Goal: Book appointment/travel/reservation

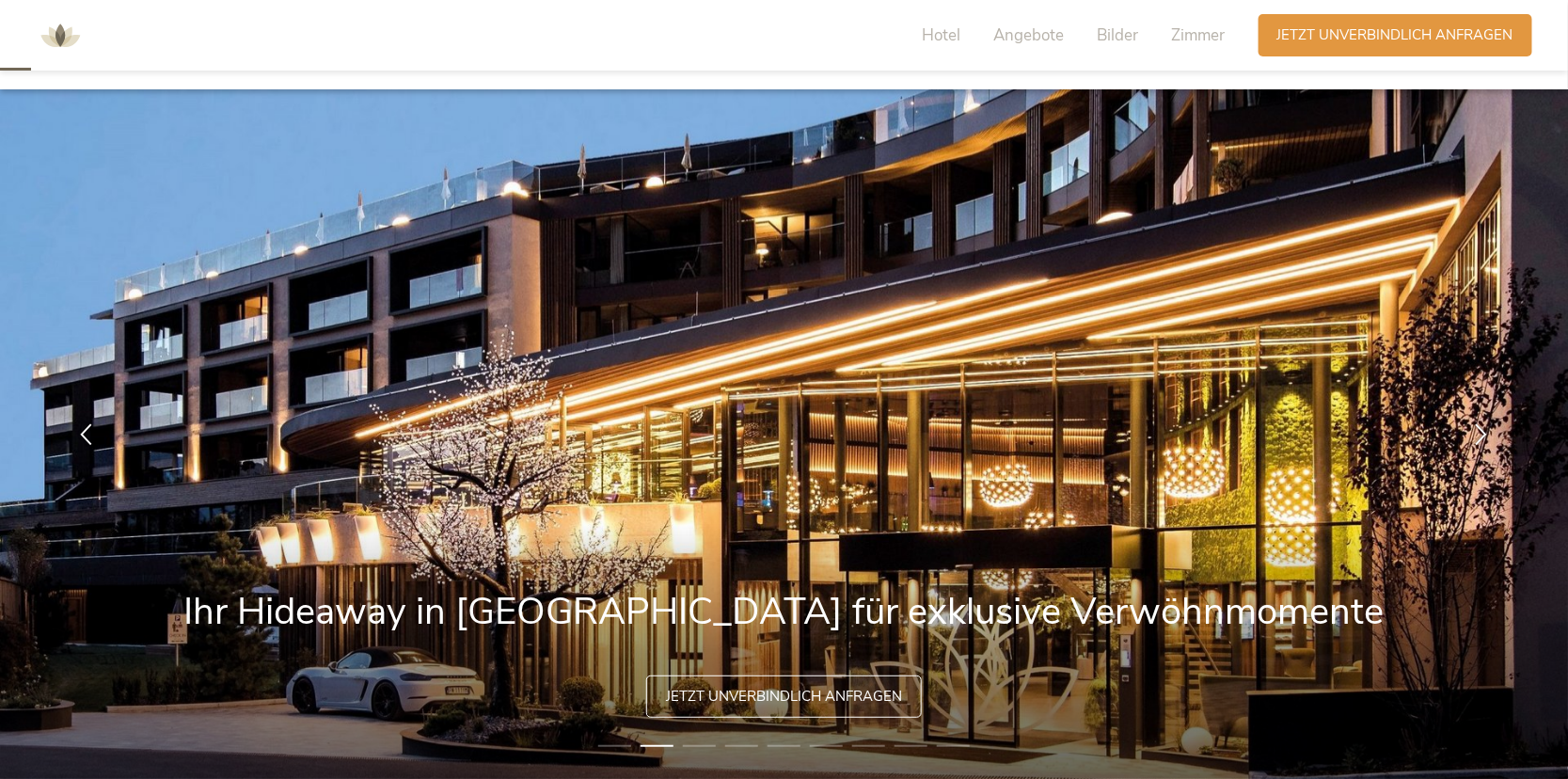
scroll to position [282, 0]
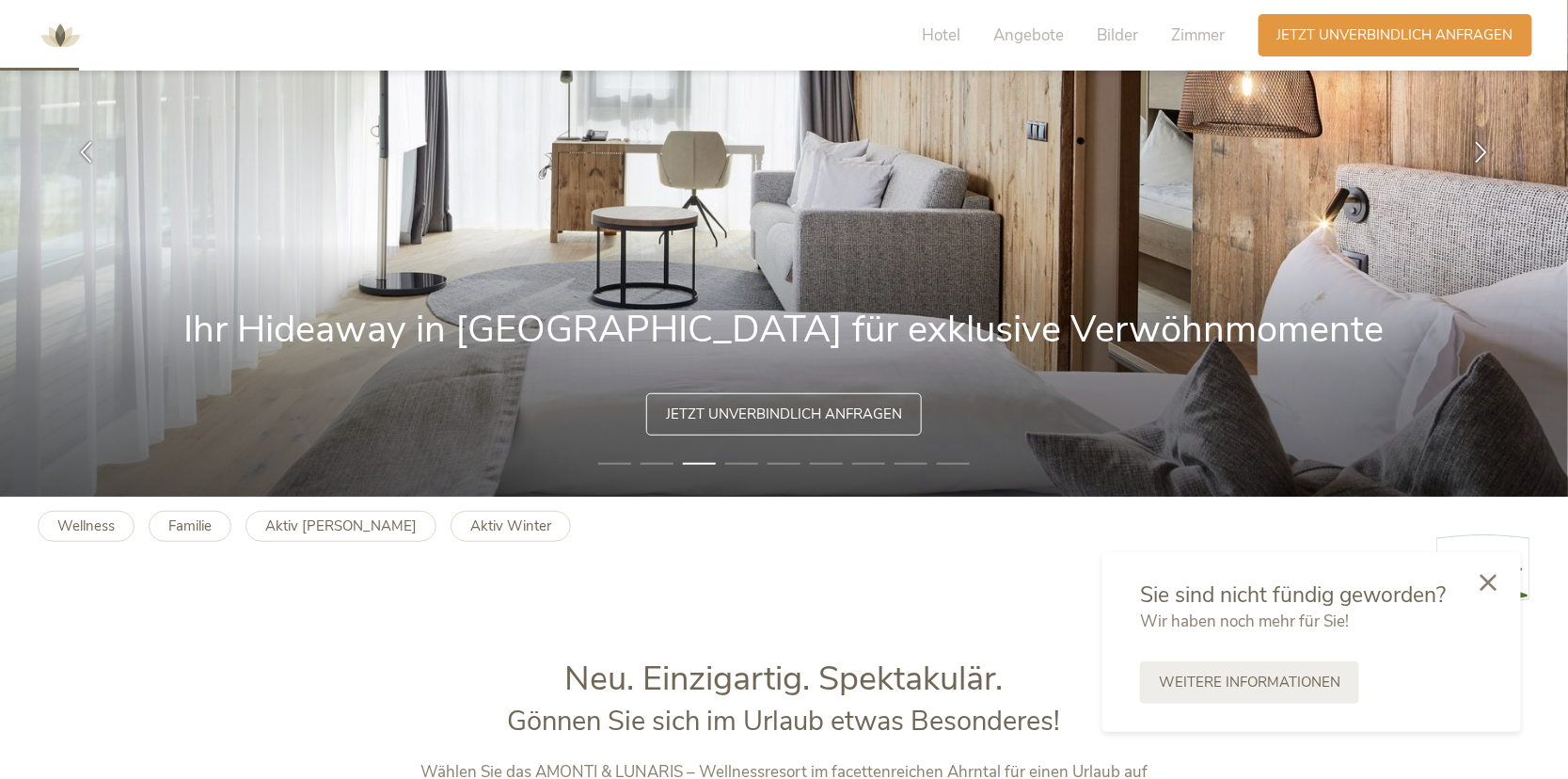
click at [1493, 579] on icon at bounding box center [1488, 582] width 17 height 17
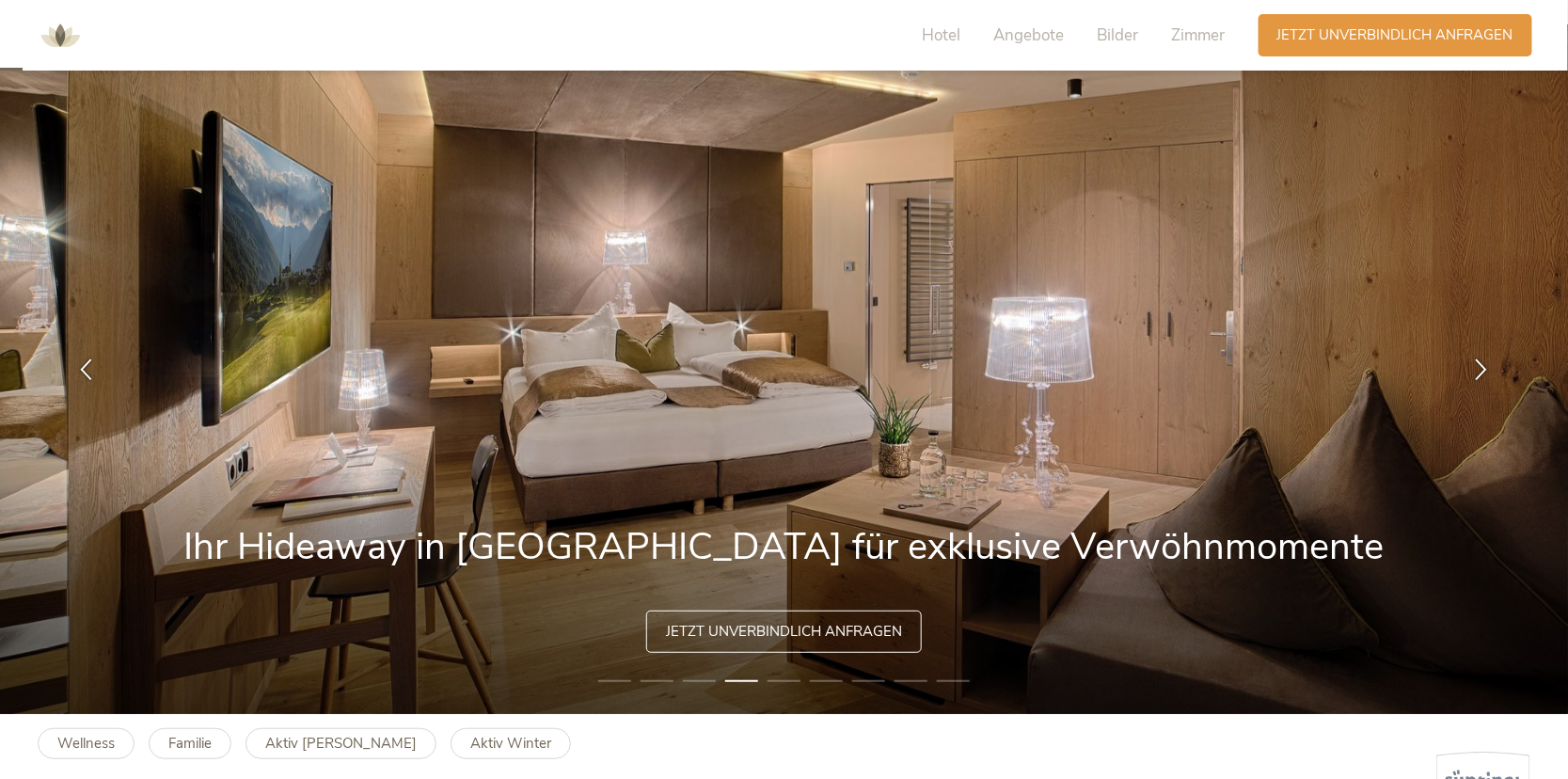
scroll to position [0, 0]
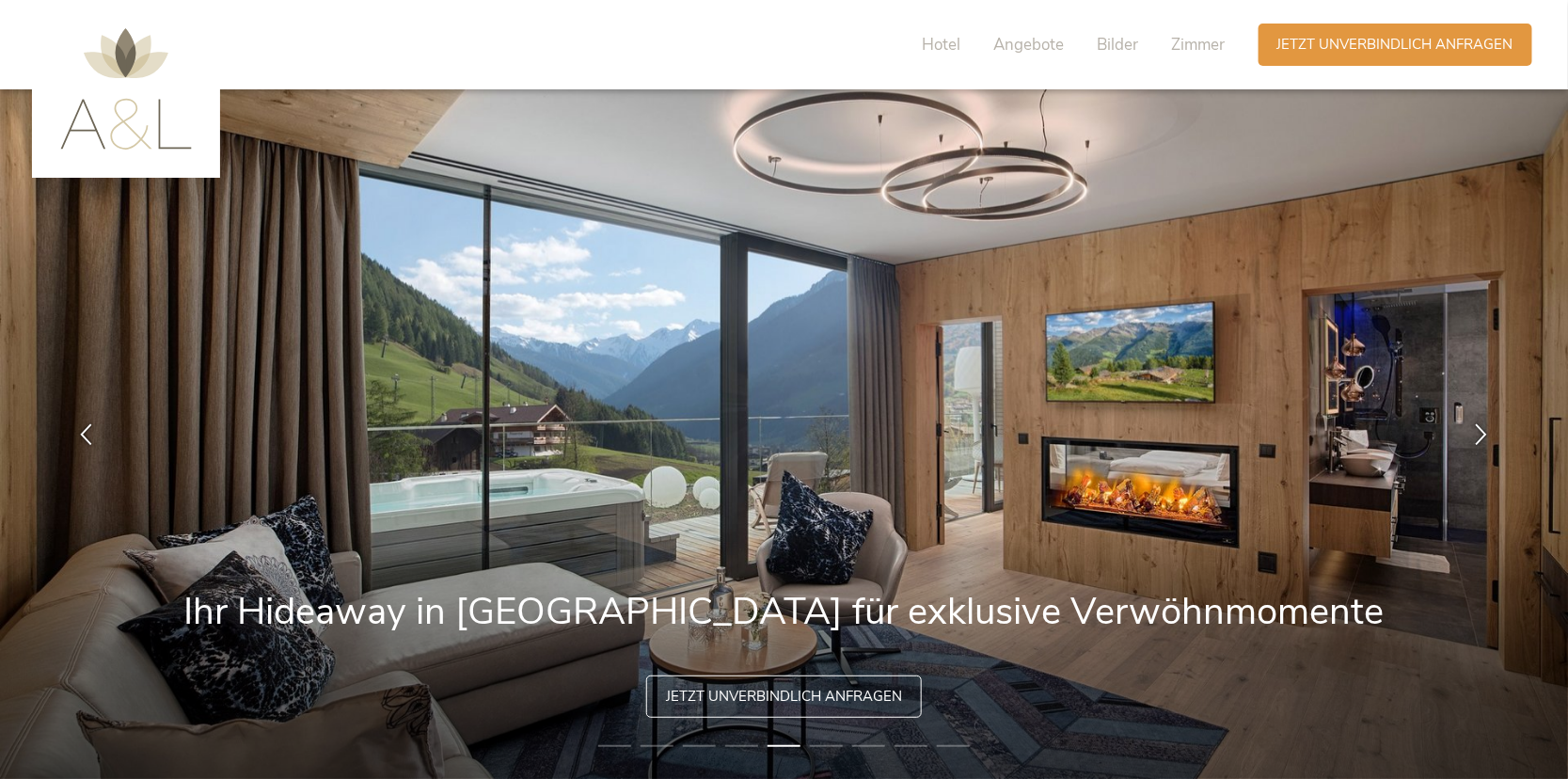
click at [102, 117] on img at bounding box center [126, 88] width 132 height 121
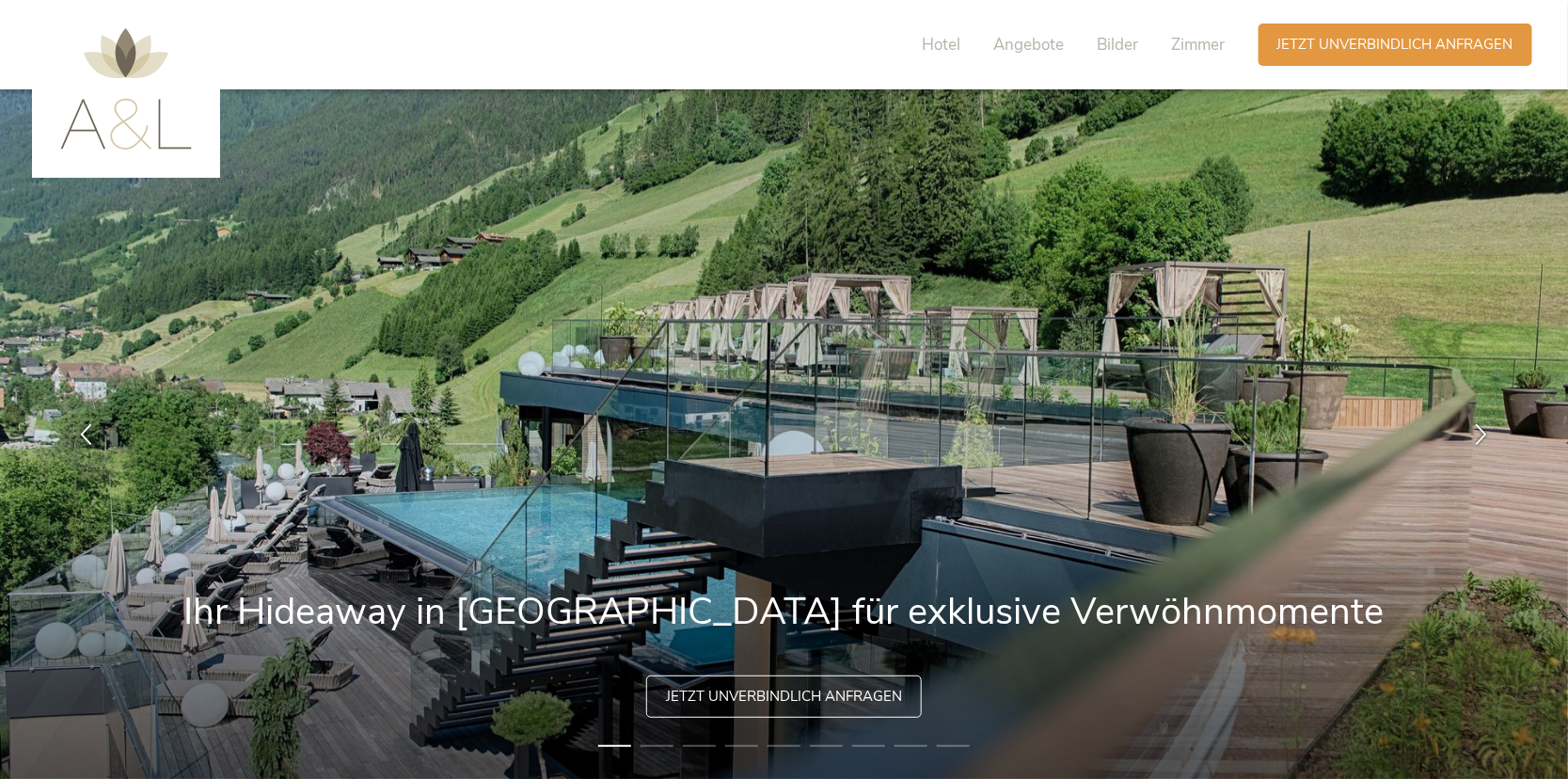
click at [912, 743] on li "8" at bounding box center [910, 746] width 33 height 19
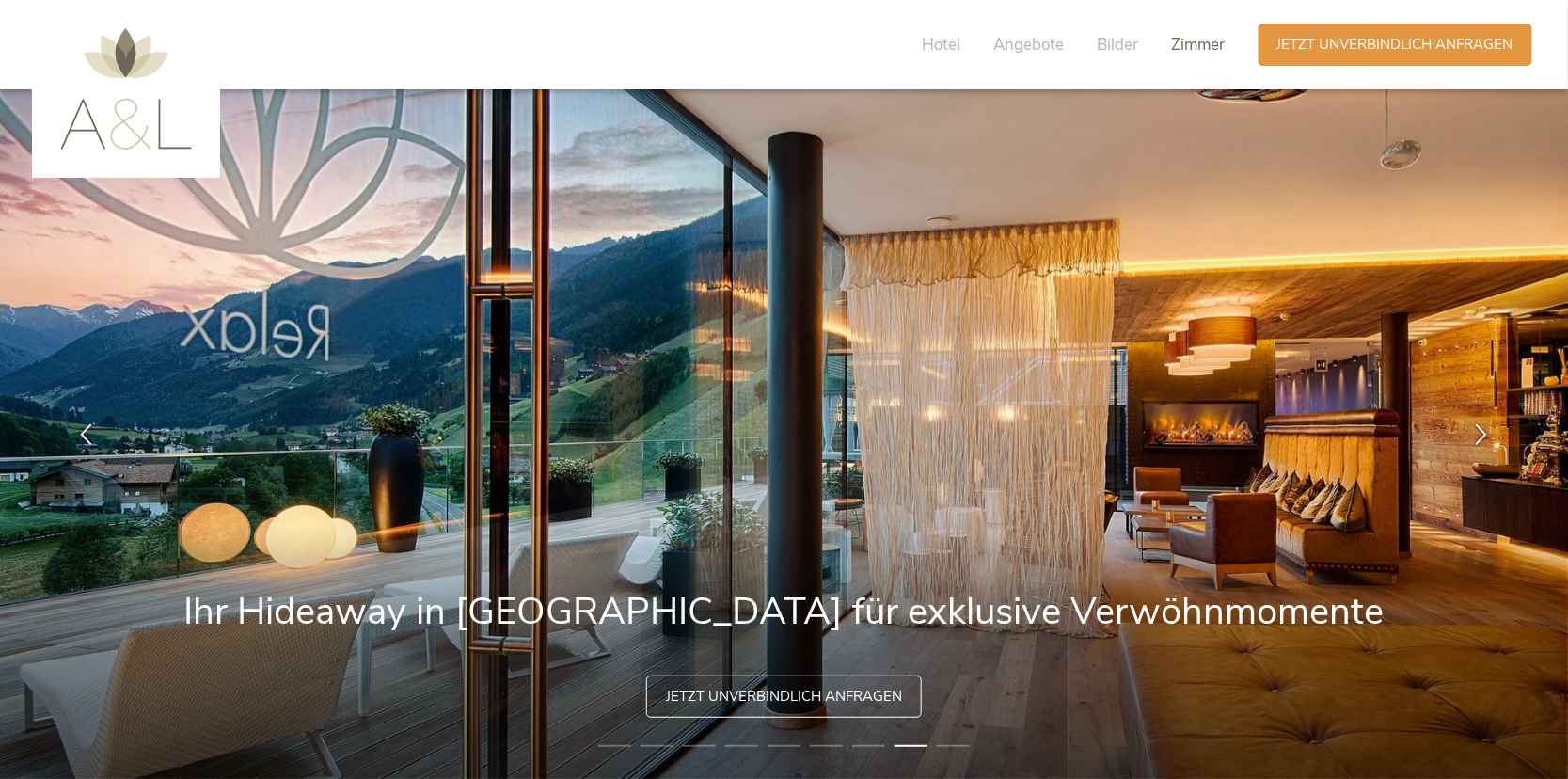
click at [1200, 42] on span "Zimmer" at bounding box center [1198, 44] width 54 height 22
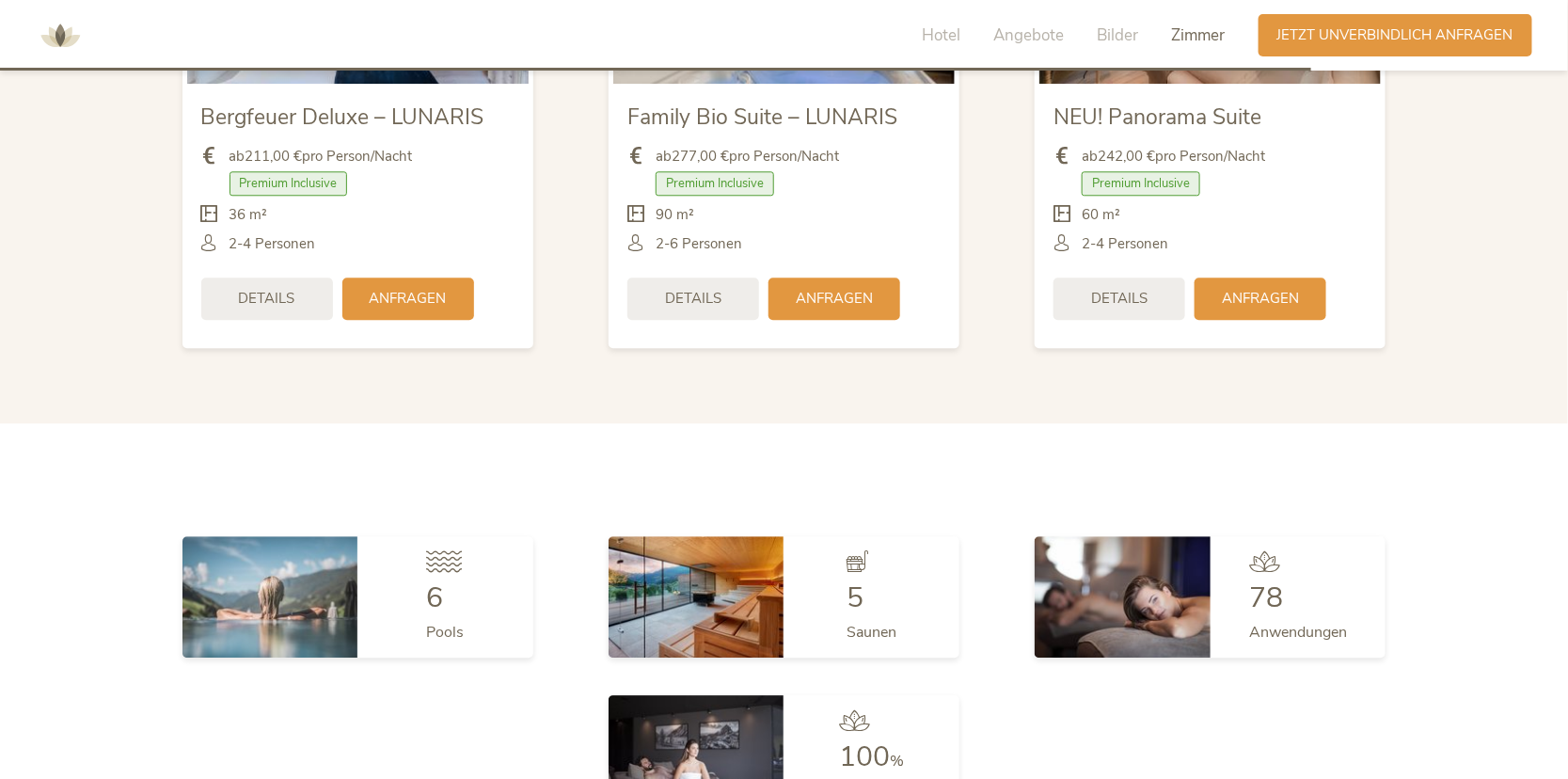
scroll to position [4636, 0]
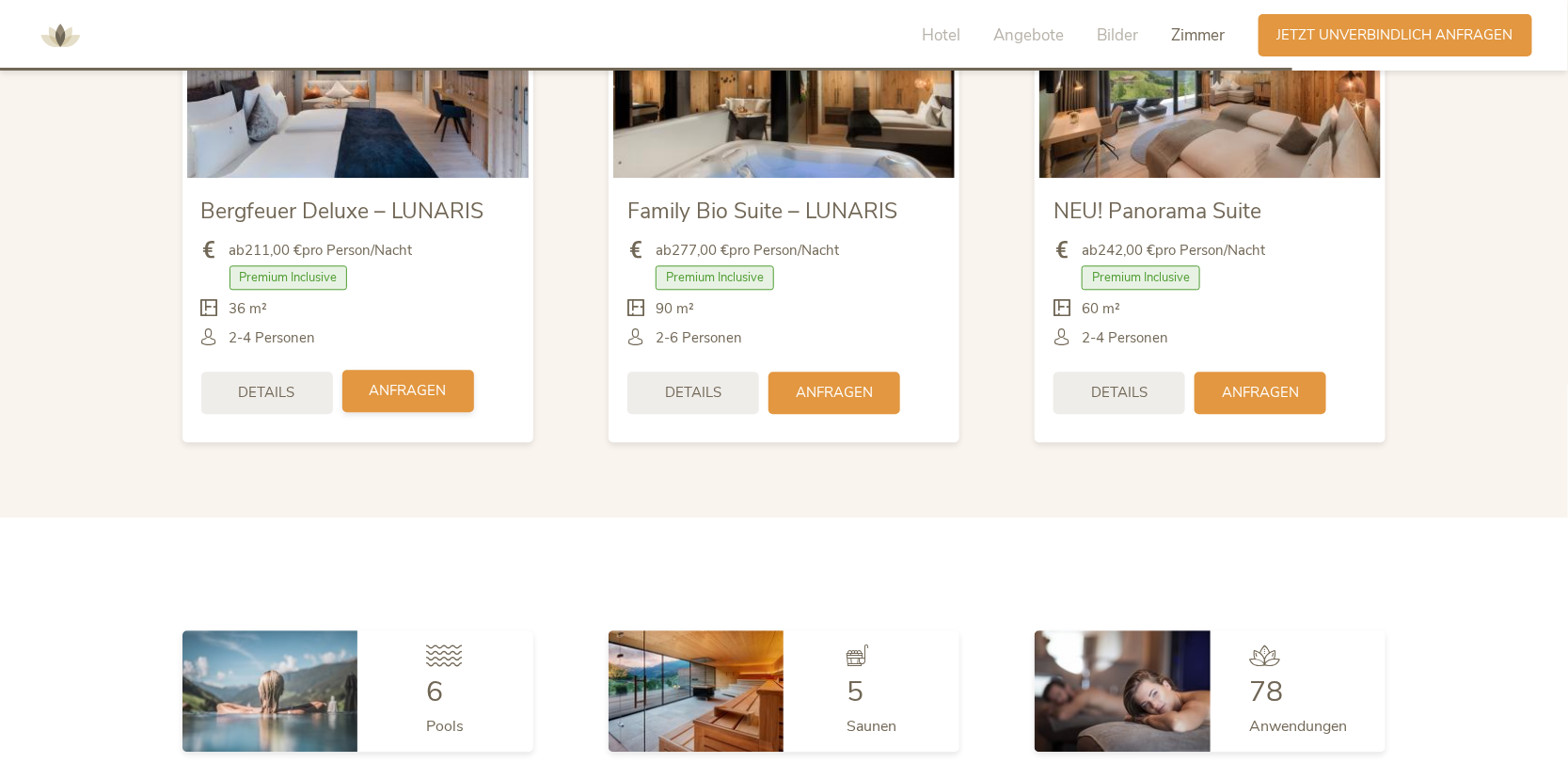
click at [373, 381] on span "Anfragen" at bounding box center [408, 391] width 77 height 20
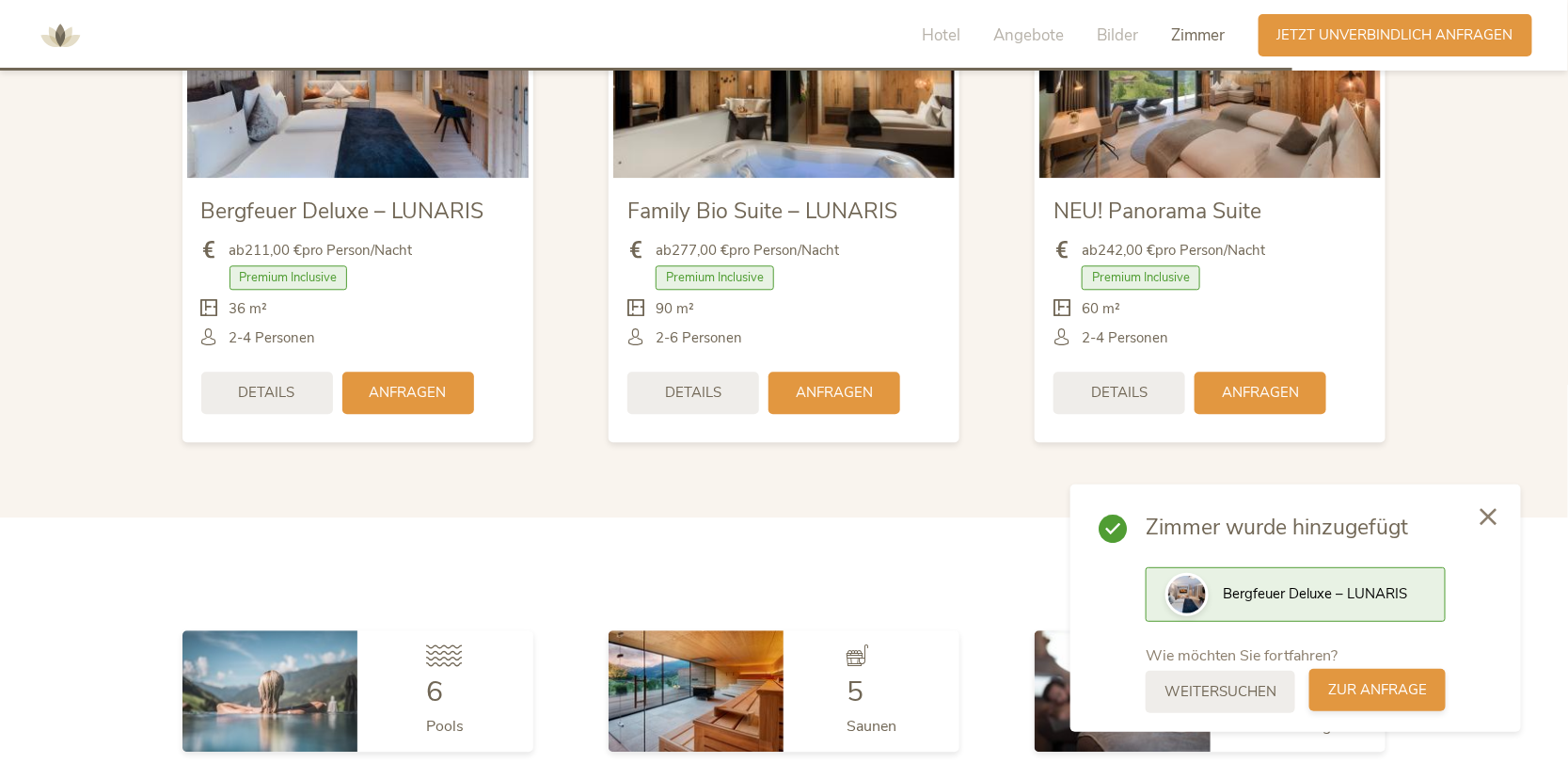
click at [1393, 684] on span "zur Anfrage" at bounding box center [1377, 690] width 99 height 20
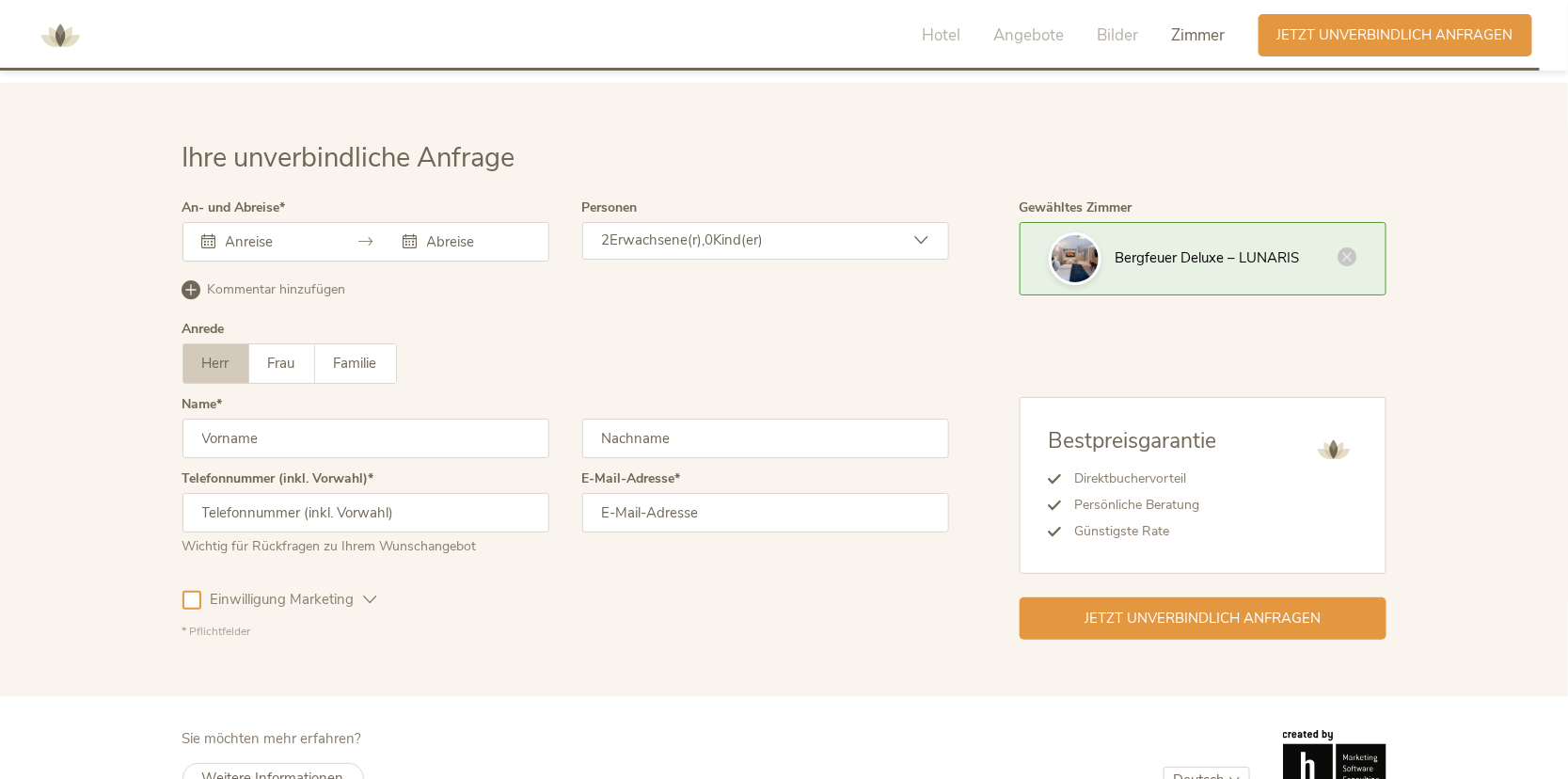
scroll to position [5624, 0]
